Goal: Task Accomplishment & Management: Manage account settings

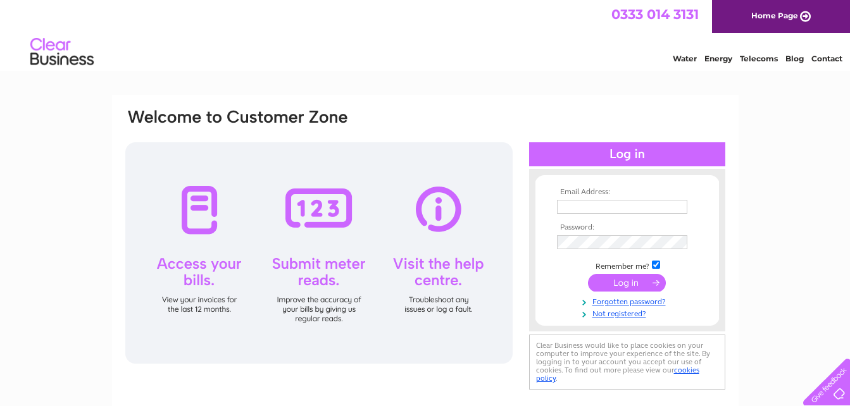
click at [464, 37] on div "Water Energy Telecoms Blog Contact" at bounding box center [425, 53] width 850 height 41
type input "dinara@belvedererestaurant.co.uk"
click at [632, 282] on input "submit" at bounding box center [627, 283] width 78 height 18
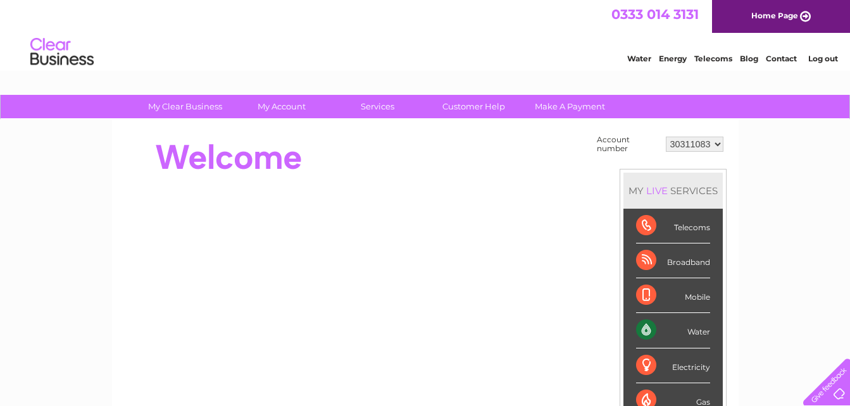
click at [435, 28] on div "0333 014 3131 Home Page" at bounding box center [425, 16] width 850 height 33
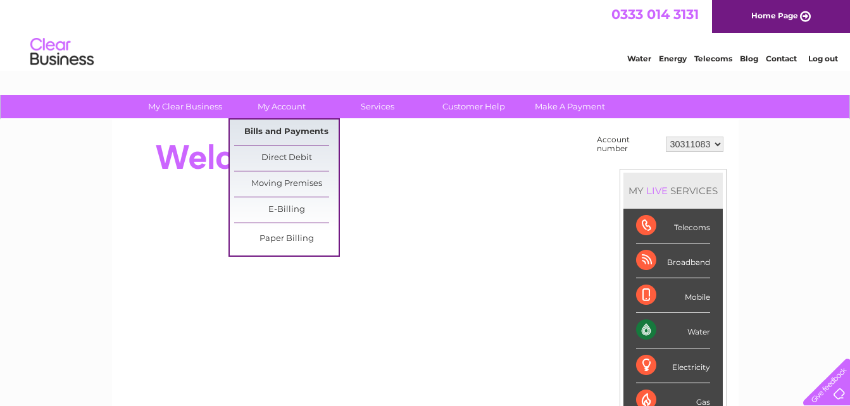
click at [282, 130] on link "Bills and Payments" at bounding box center [286, 132] width 104 height 25
click at [276, 131] on link "Bills and Payments" at bounding box center [286, 132] width 104 height 25
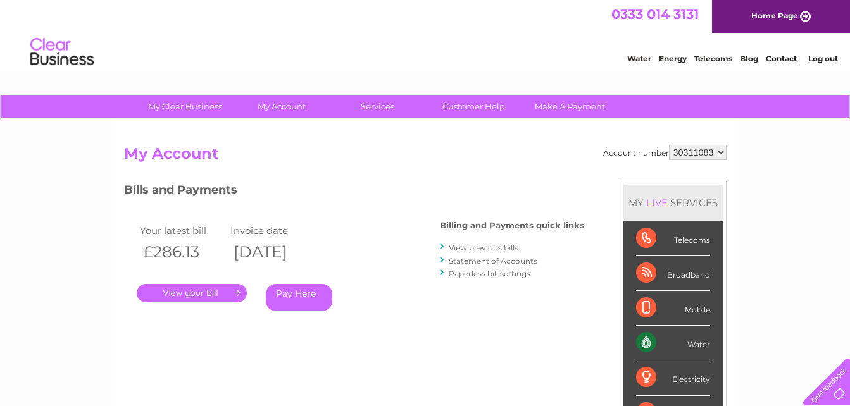
click at [271, 24] on div "0333 014 3131 Home Page" at bounding box center [425, 16] width 850 height 33
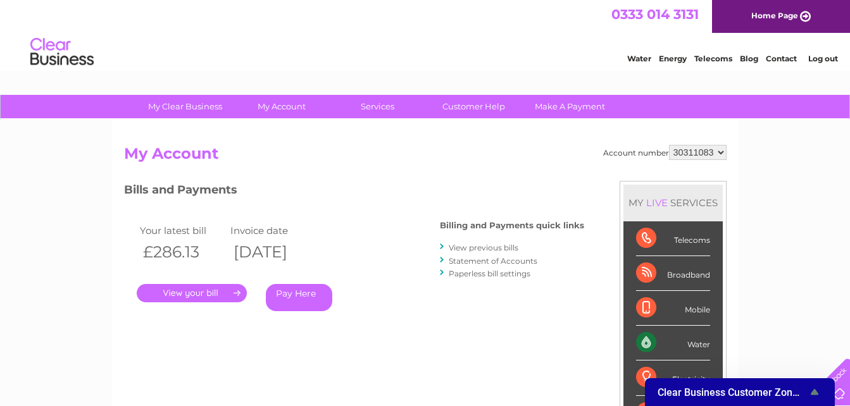
click at [357, 314] on div "Your latest bill Invoice date £286.13 [DATE] . Pay Here" at bounding box center [263, 269] width 278 height 120
click at [188, 290] on link "." at bounding box center [192, 293] width 110 height 18
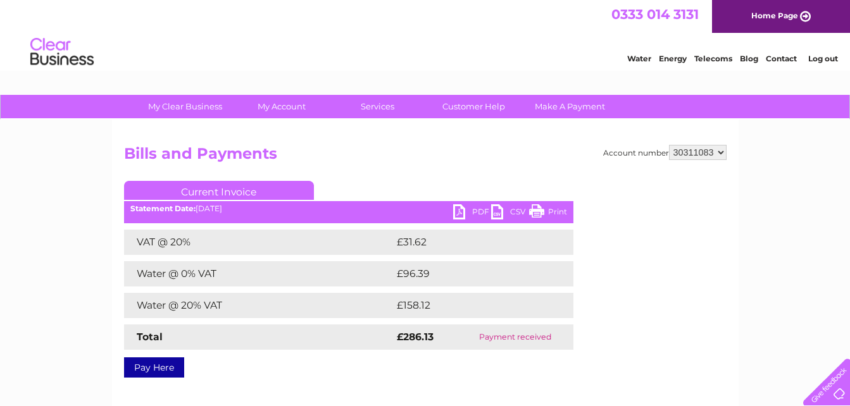
scroll to position [63, 0]
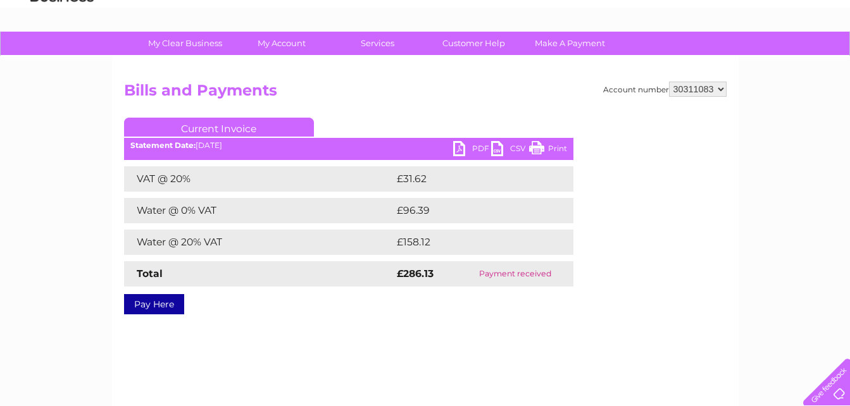
click at [457, 147] on link "PDF" at bounding box center [472, 150] width 38 height 18
